Goal: Information Seeking & Learning: Learn about a topic

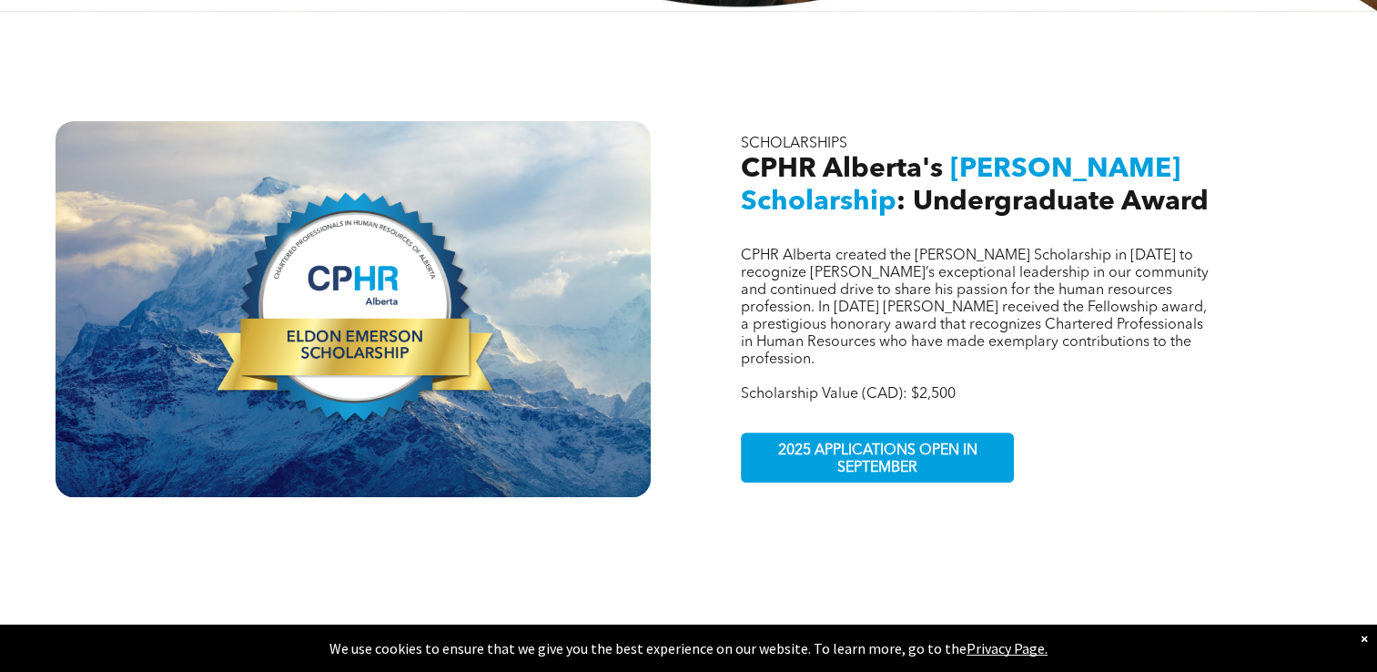
scroll to position [546, 0]
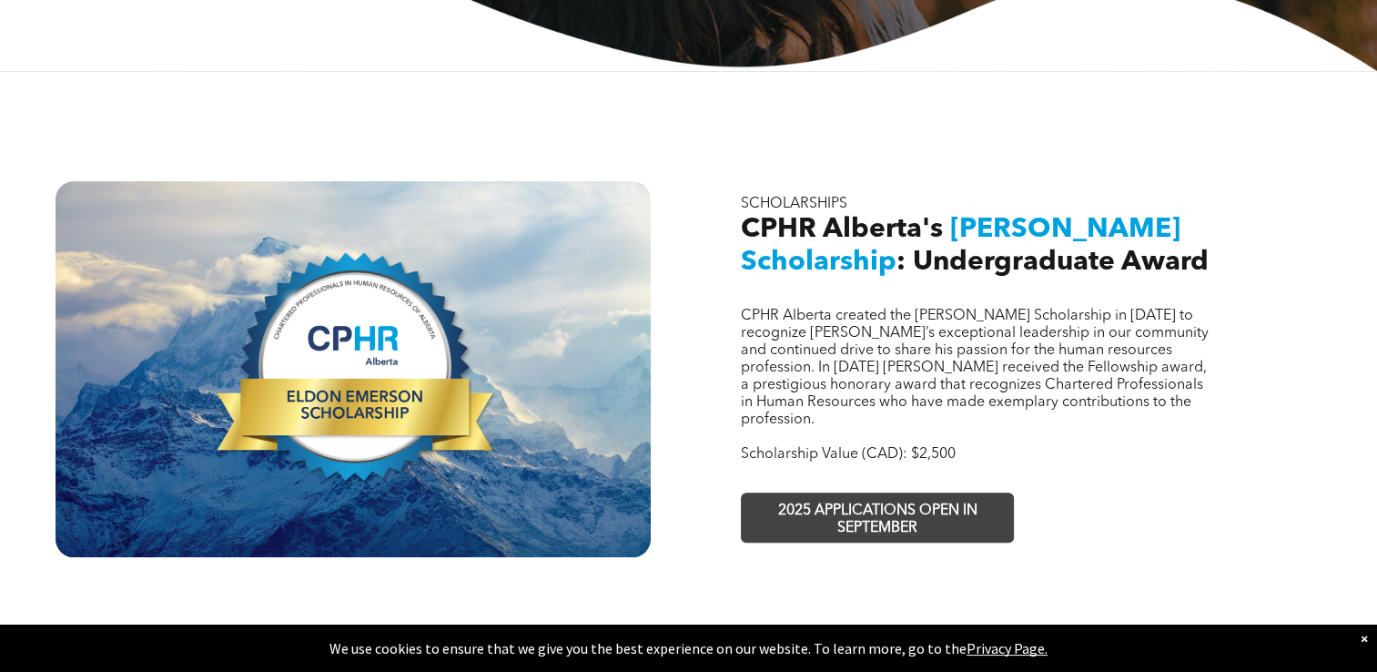
click at [826, 498] on span "2025 APPLICATIONS OPEN IN SEPTEMBER" at bounding box center [877, 519] width 266 height 53
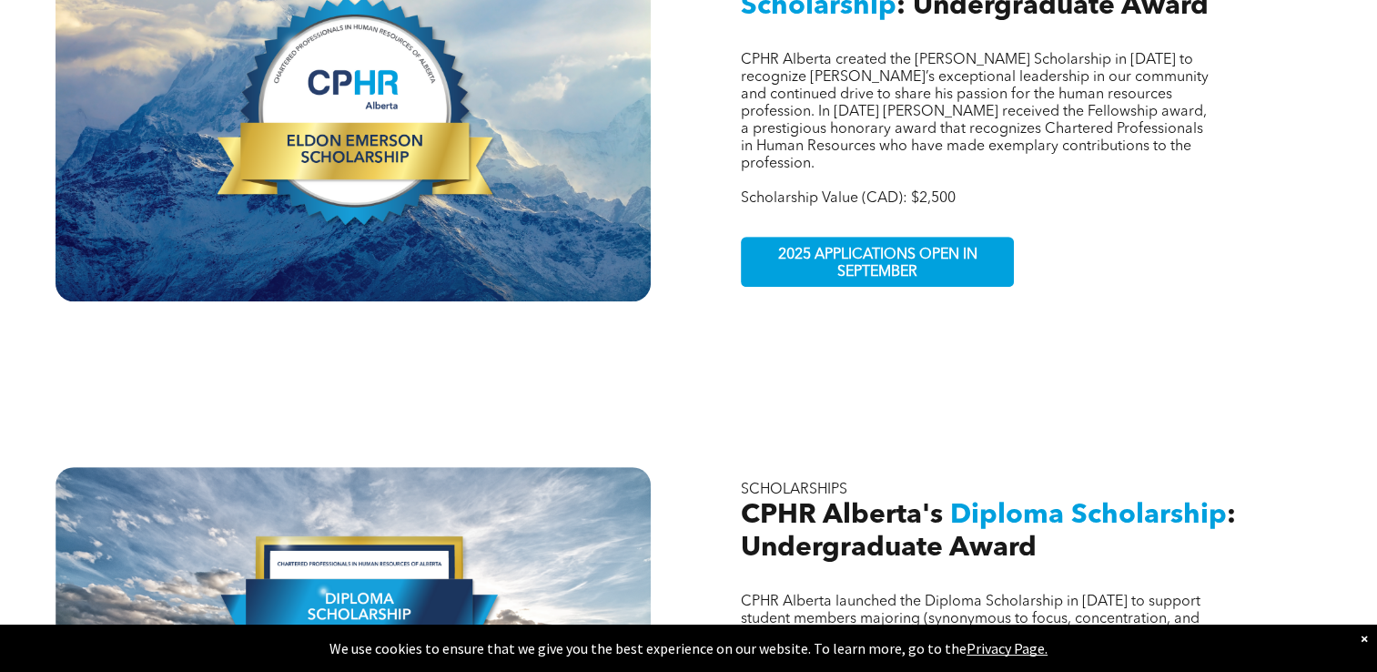
scroll to position [644, 0]
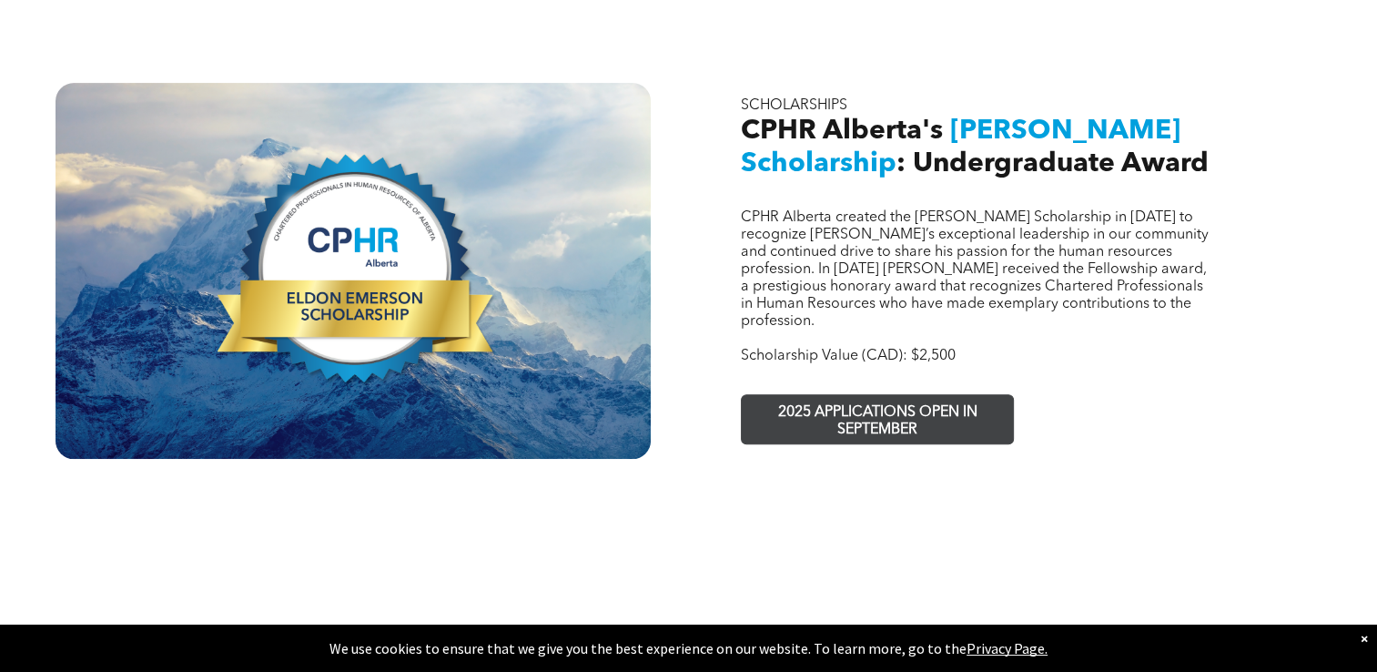
click at [827, 410] on span "2025 APPLICATIONS OPEN IN SEPTEMBER" at bounding box center [877, 421] width 266 height 53
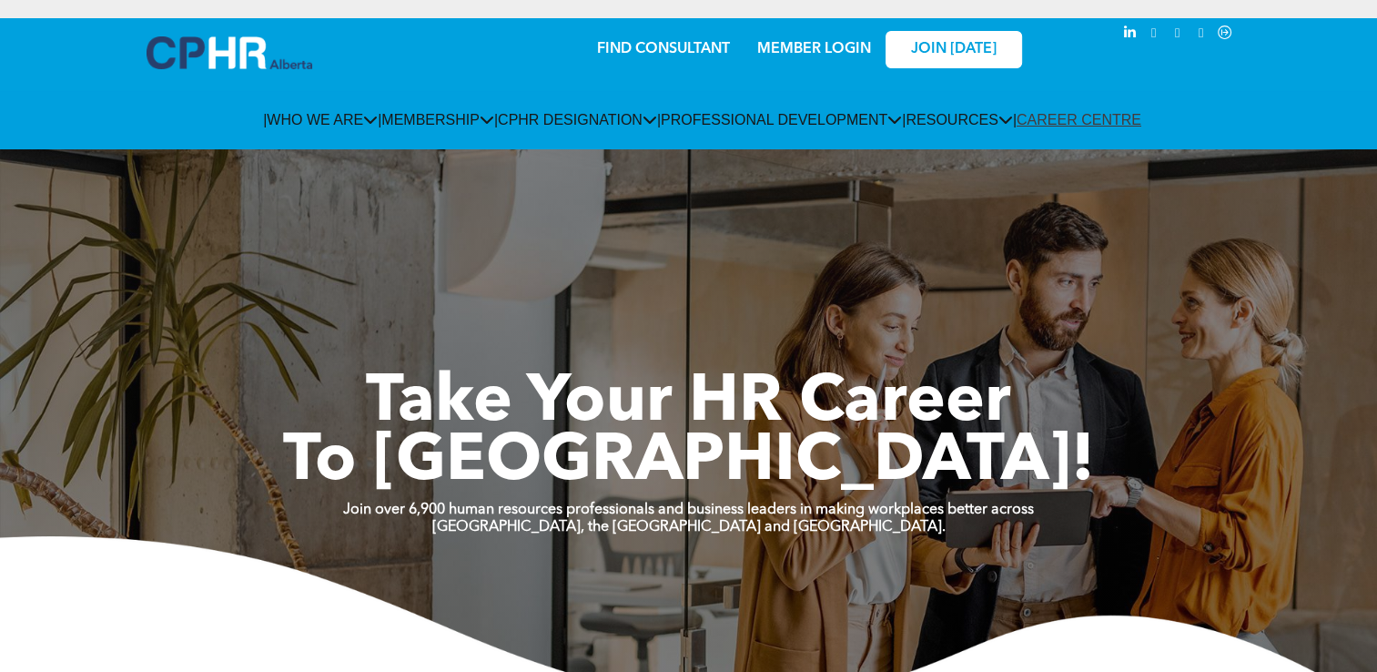
click at [841, 42] on link "MEMBER LOGIN" at bounding box center [814, 49] width 114 height 15
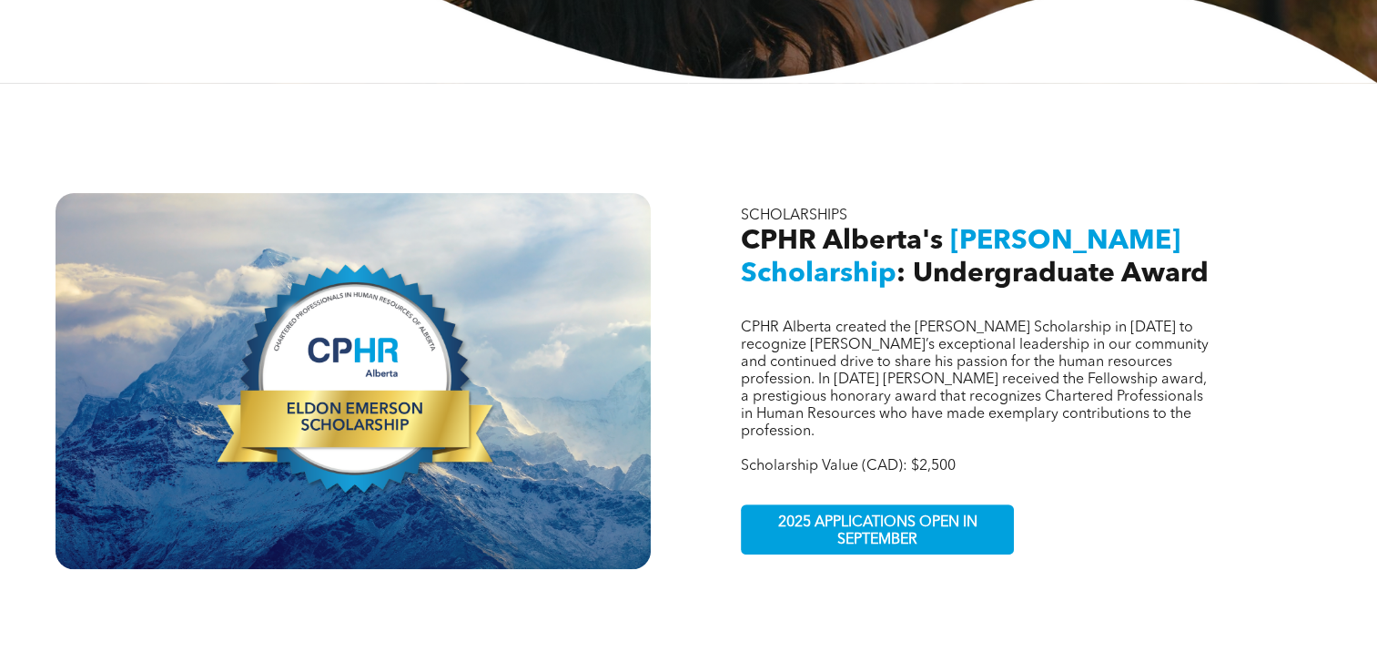
scroll to position [535, 0]
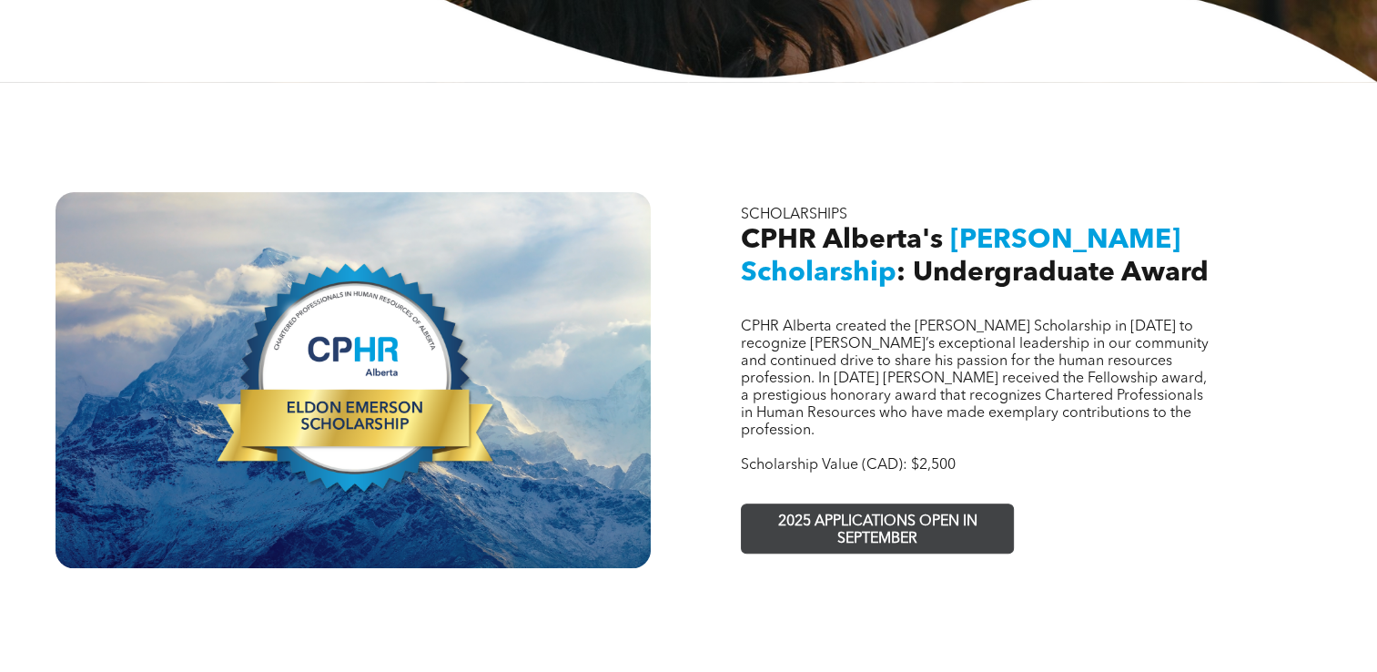
click at [863, 509] on span "2025 APPLICATIONS OPEN IN SEPTEMBER" at bounding box center [877, 530] width 266 height 53
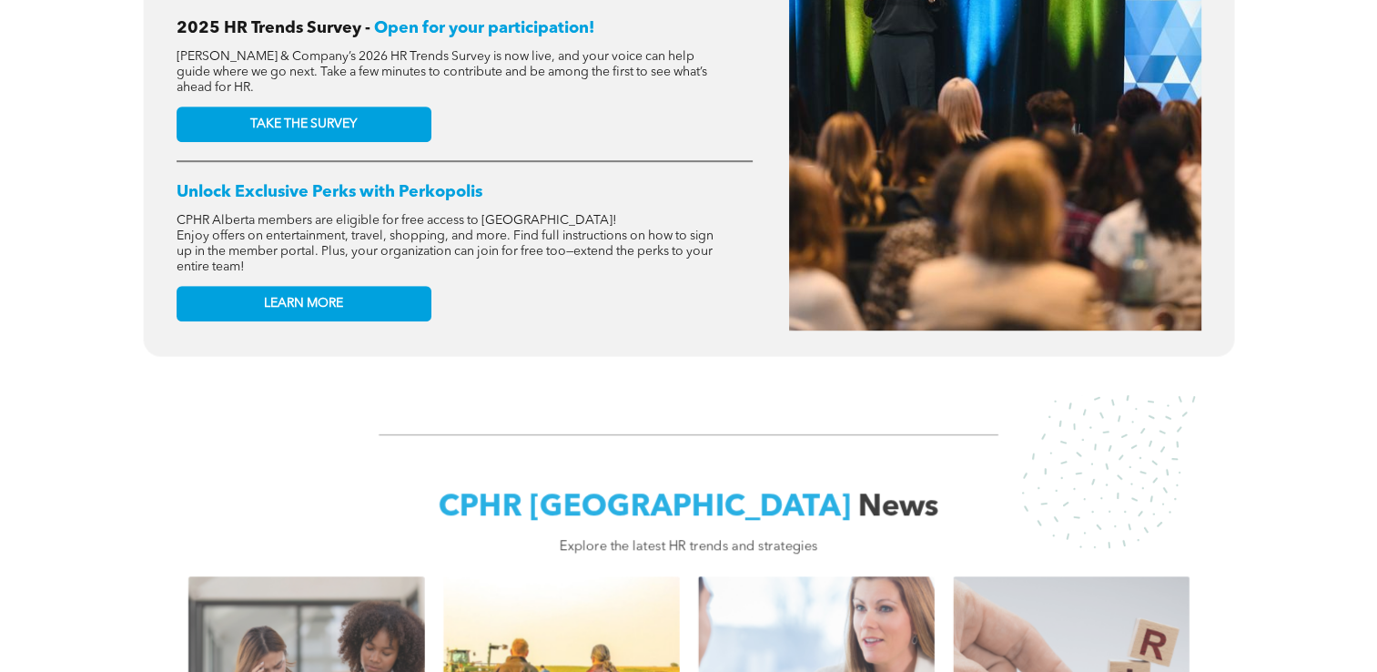
scroll to position [977, 0]
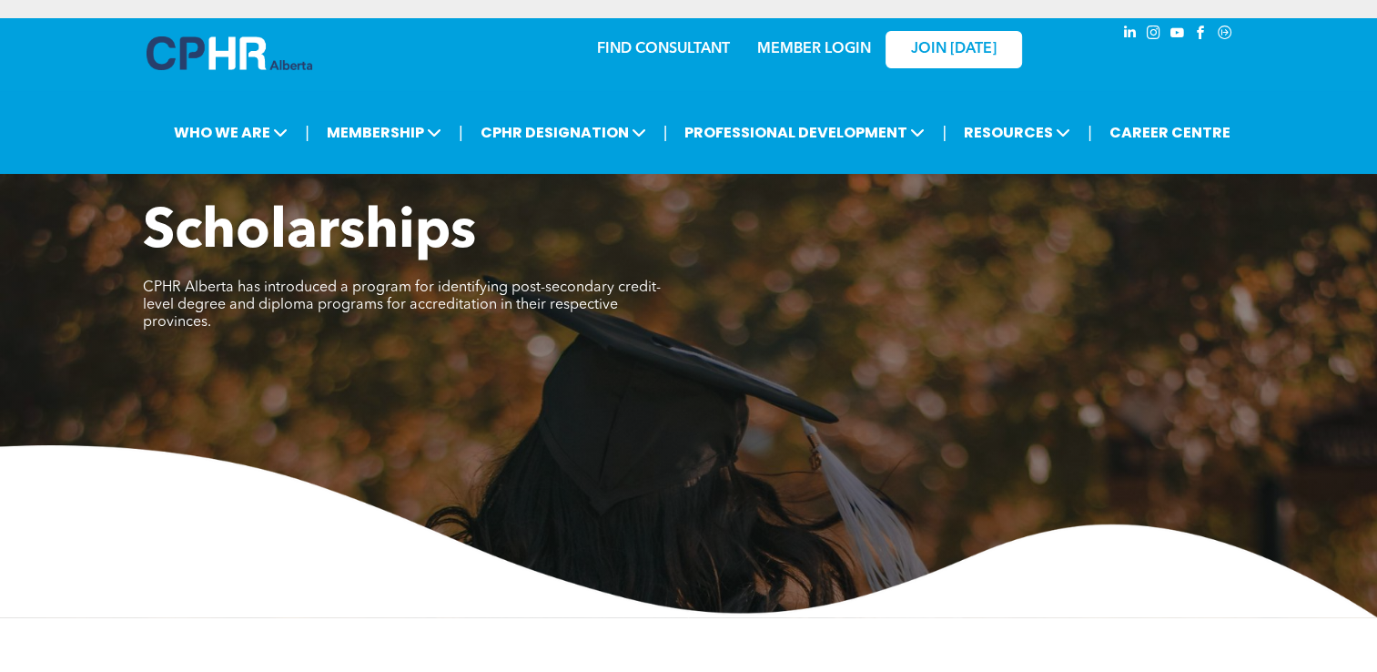
click at [491, 219] on h1 "Scholarships" at bounding box center [552, 233] width 819 height 66
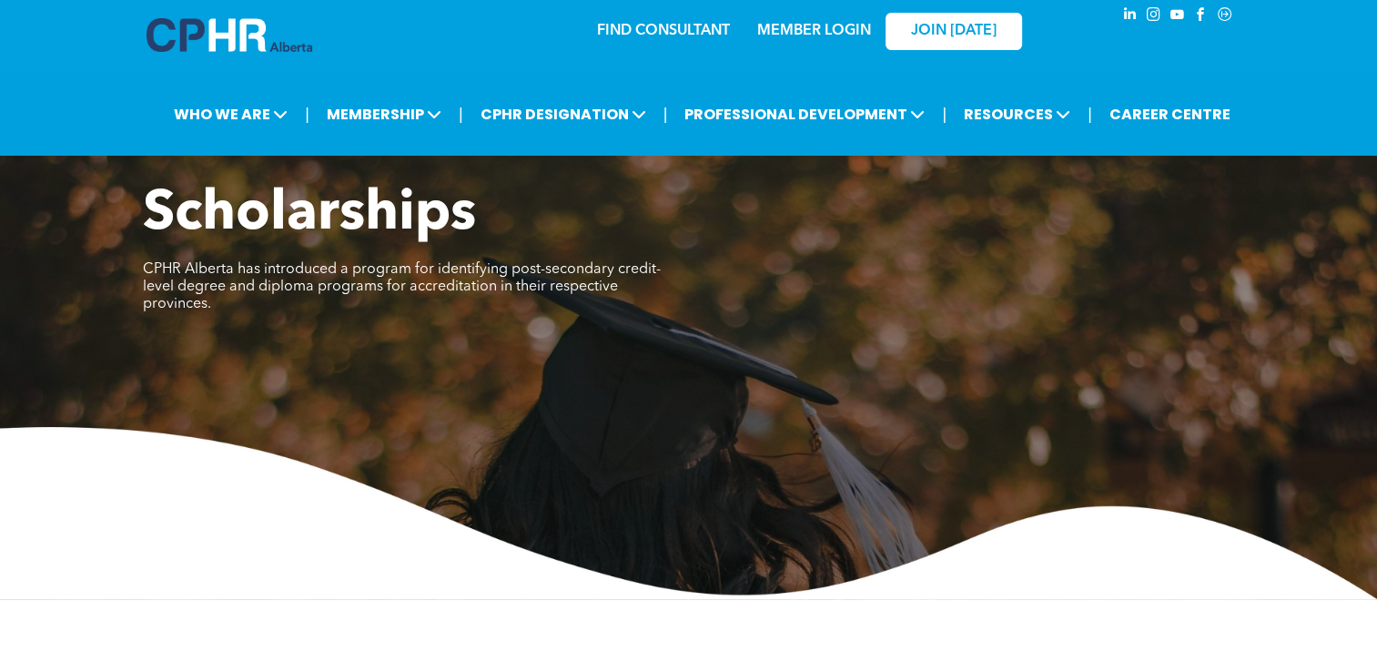
scroll to position [18, 0]
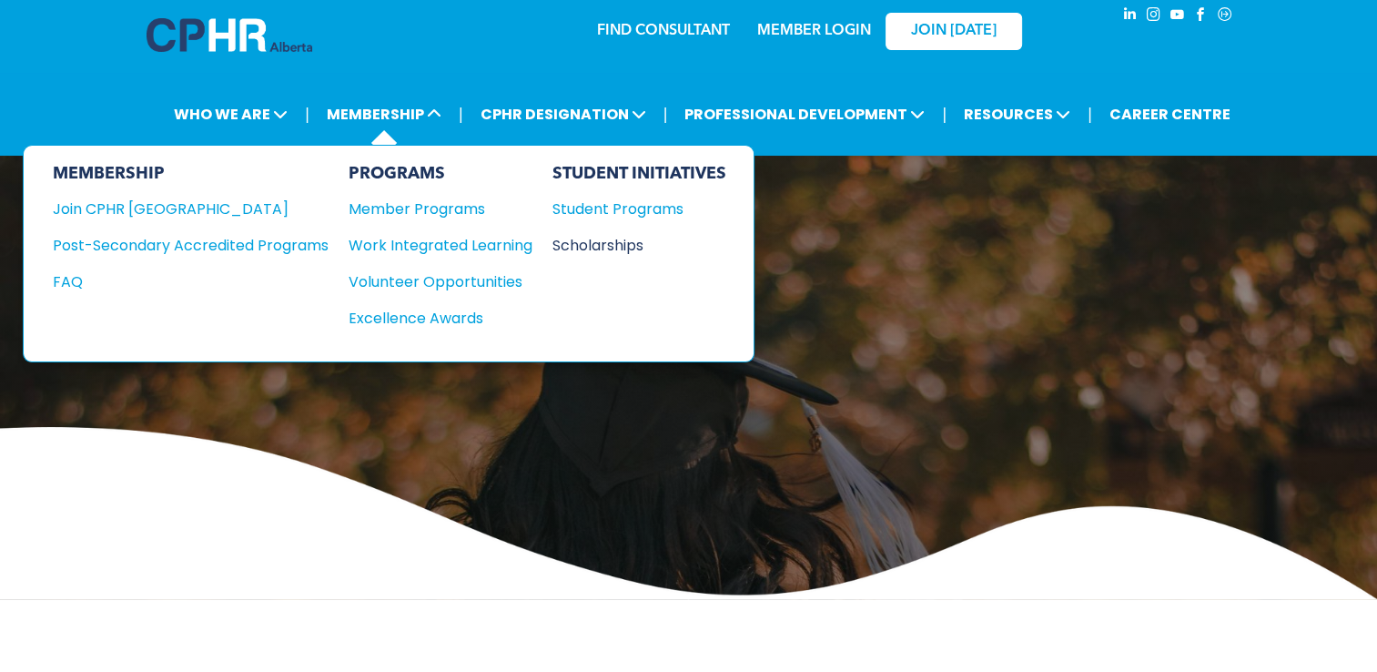
click at [582, 248] on div "Scholarships" at bounding box center [630, 245] width 157 height 23
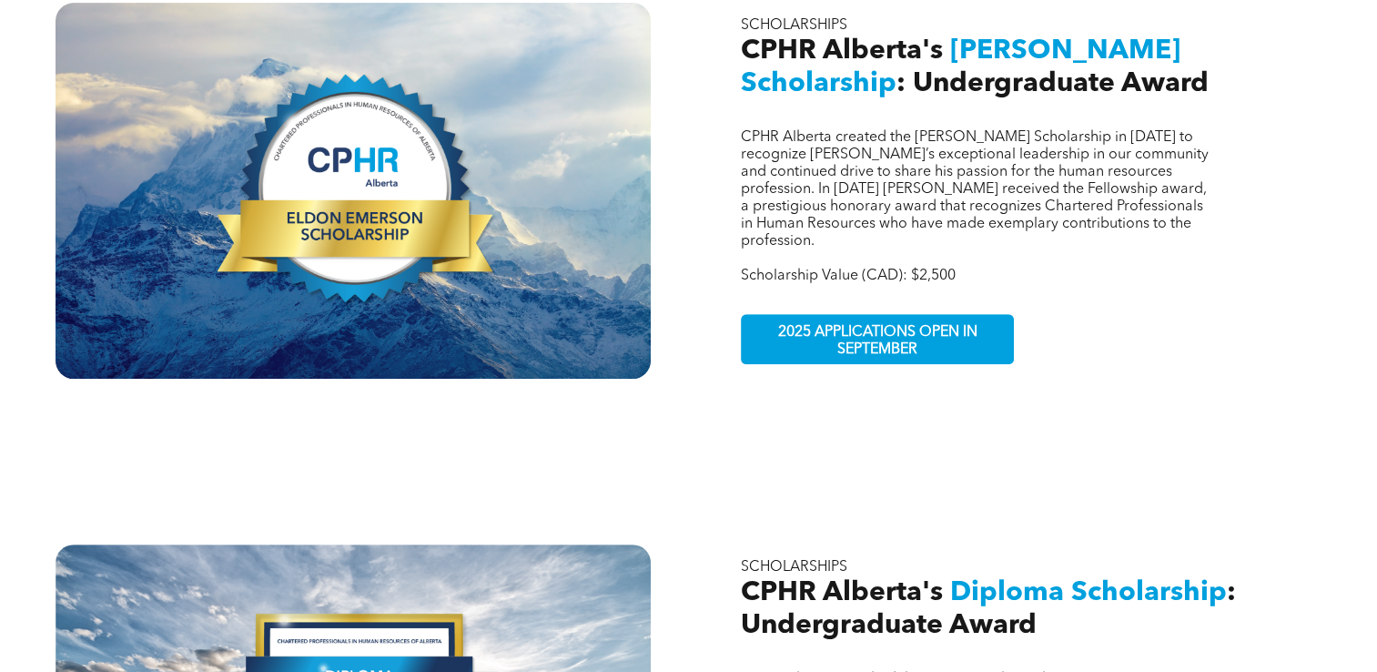
scroll to position [724, 0]
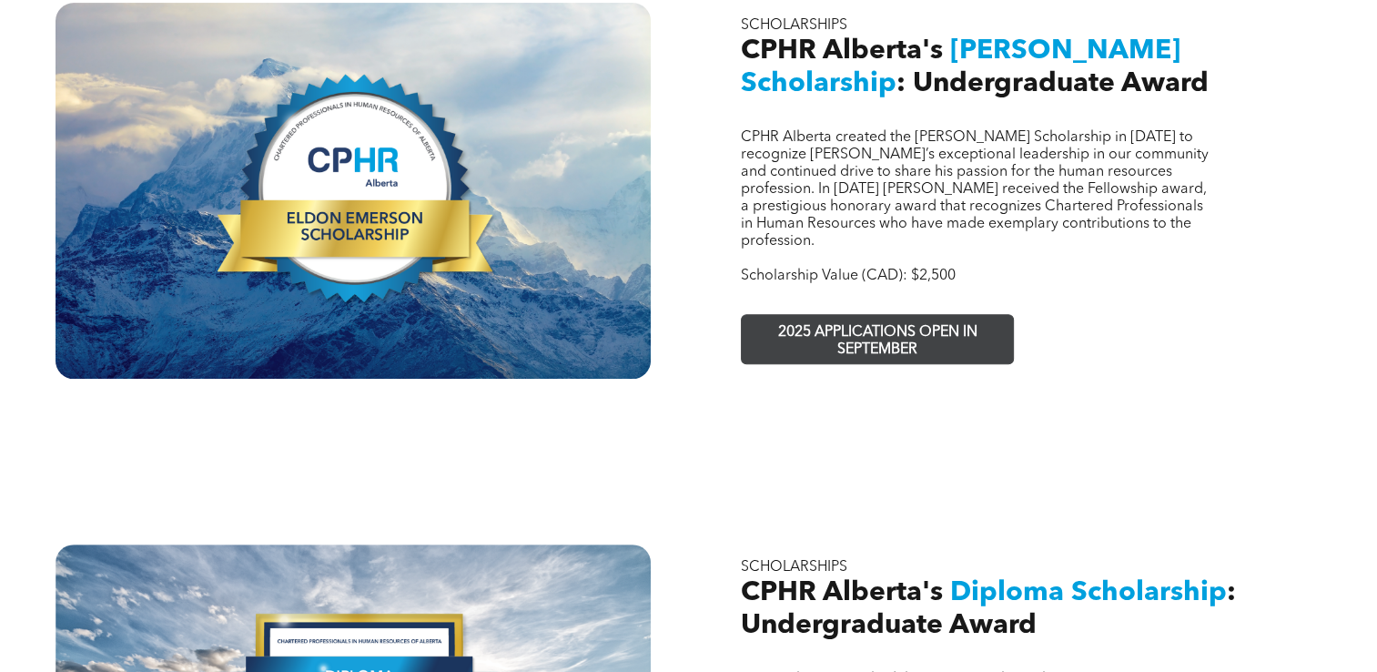
click at [906, 315] on span "2025 APPLICATIONS OPEN IN SEPTEMBER" at bounding box center [877, 341] width 266 height 53
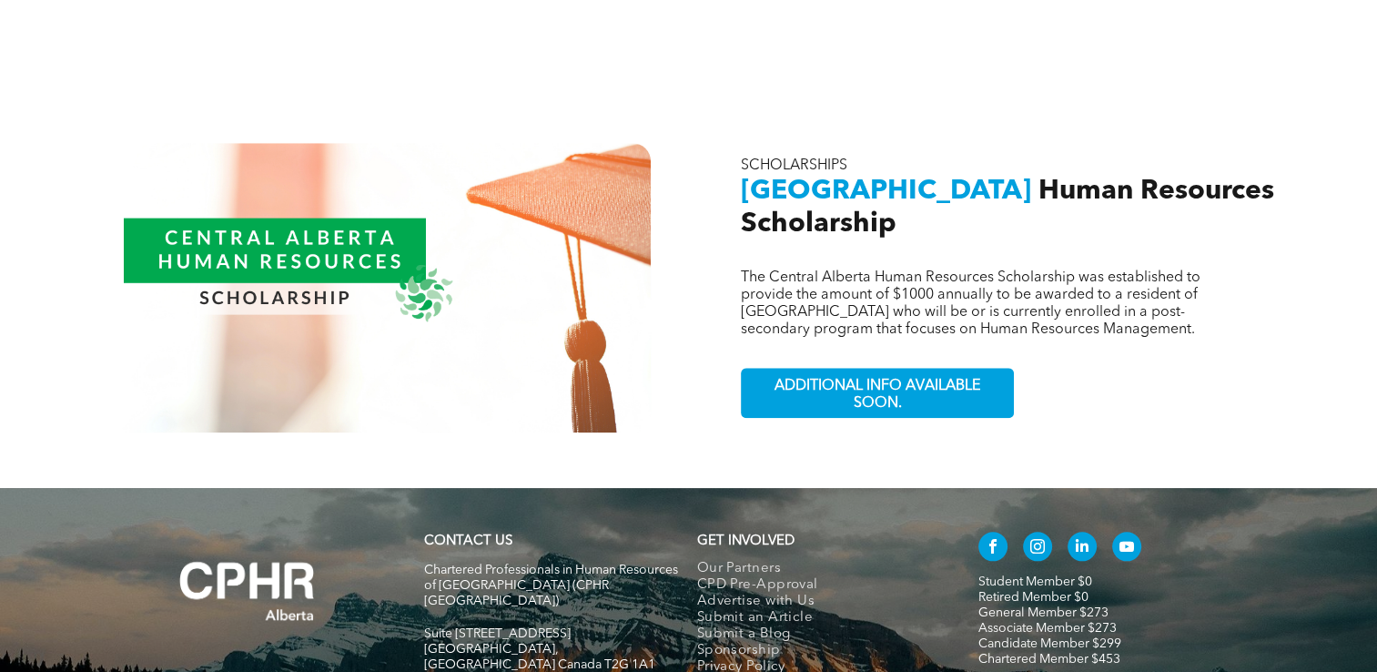
scroll to position [1715, 0]
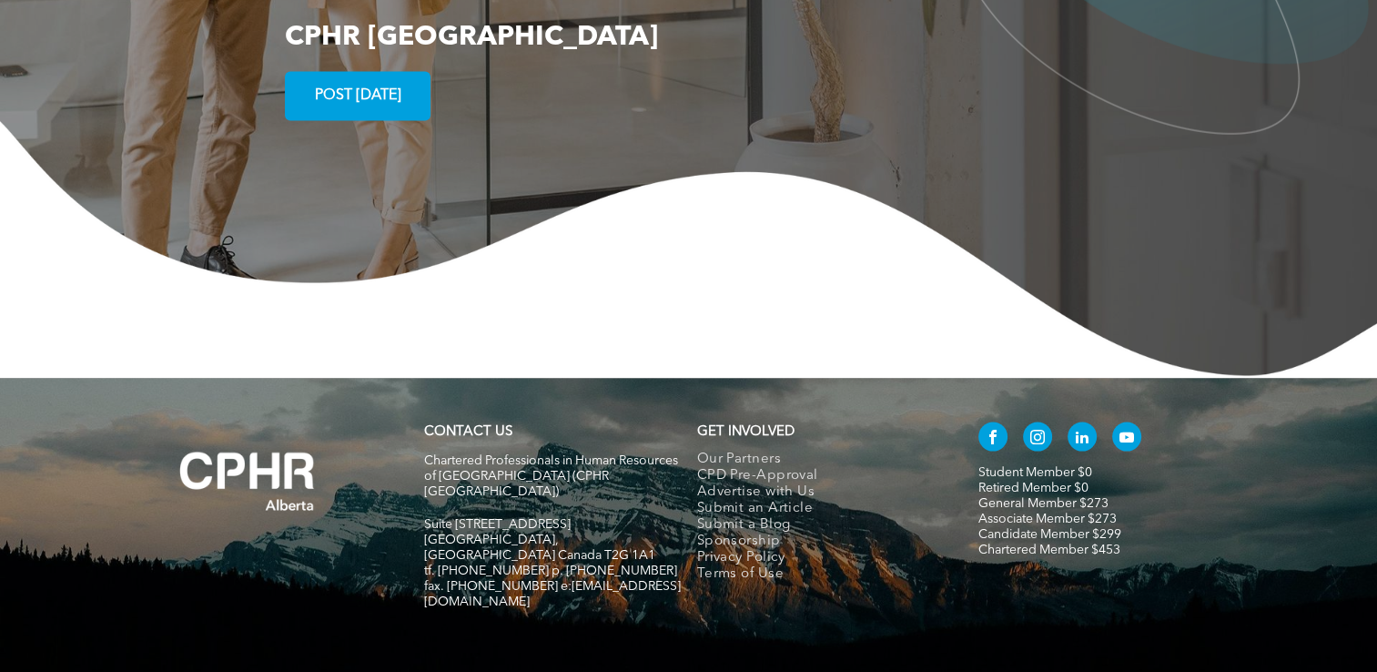
scroll to position [3560, 0]
